Goal: Navigation & Orientation: Find specific page/section

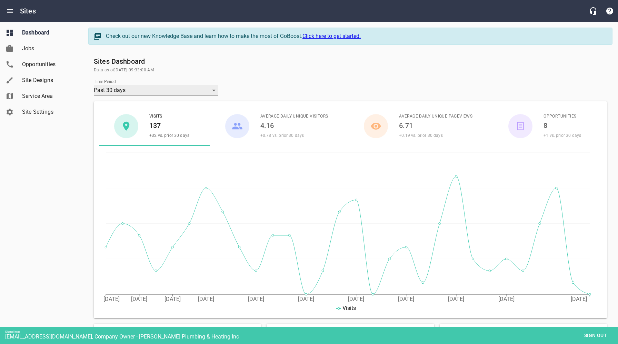
click at [146, 91] on div "Past 30 days" at bounding box center [156, 90] width 124 height 11
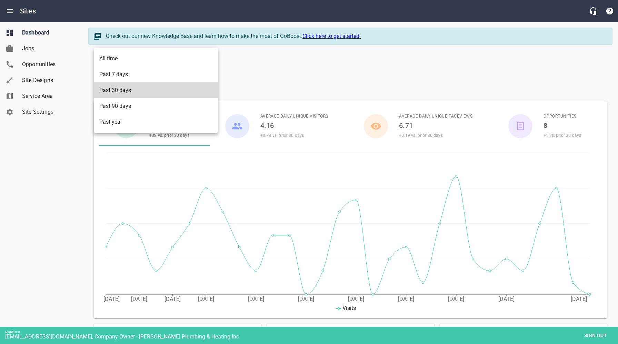
click at [267, 73] on div at bounding box center [309, 172] width 618 height 344
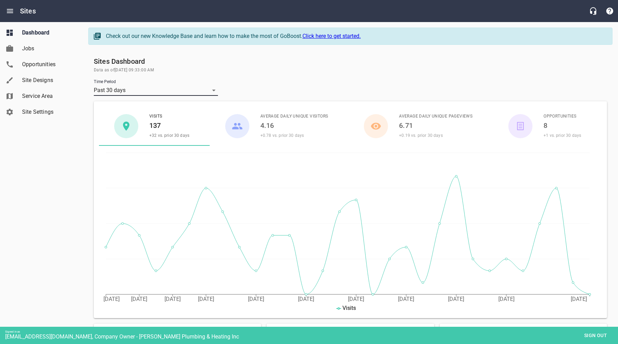
click at [36, 66] on span "Opportunities" at bounding box center [48, 64] width 52 height 8
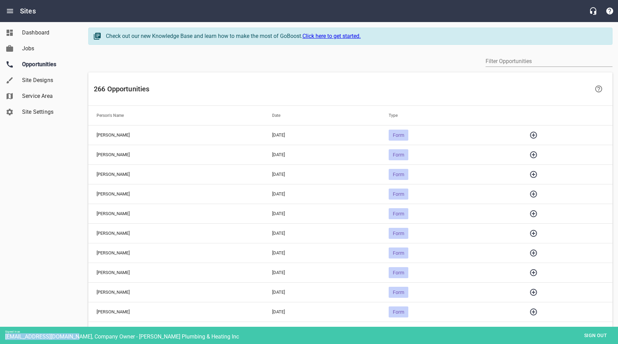
drag, startPoint x: 76, startPoint y: 337, endPoint x: 4, endPoint y: 338, distance: 71.4
click at [4, 338] on div "Signed in as [EMAIL_ADDRESS][DOMAIN_NAME], Company Owner - [PERSON_NAME] Plumbi…" at bounding box center [309, 335] width 618 height 17
copy div "[EMAIL_ADDRESS][DOMAIN_NAME]"
click at [592, 338] on span "Sign out" at bounding box center [595, 336] width 29 height 9
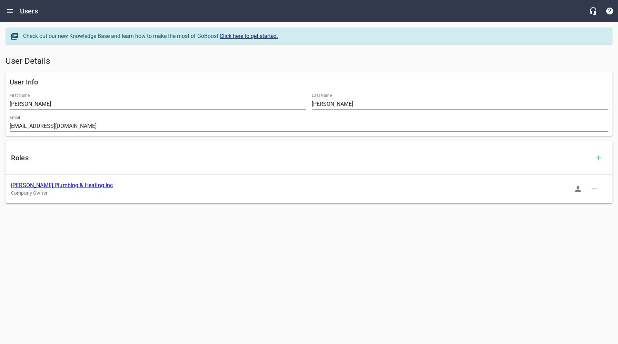
click at [48, 187] on link "[PERSON_NAME] Plumbing & Heating Inc" at bounding box center [62, 185] width 102 height 7
